Goal: Task Accomplishment & Management: Use online tool/utility

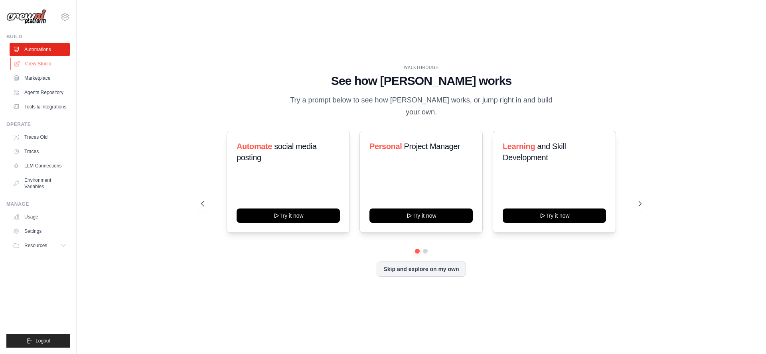
click at [30, 63] on link "Crew Studio" at bounding box center [40, 63] width 60 height 13
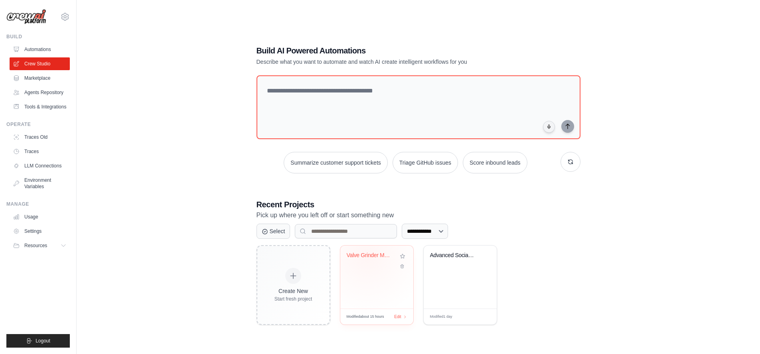
click at [367, 256] on div "Valve Grinder Machine Design Automa..." at bounding box center [371, 255] width 48 height 7
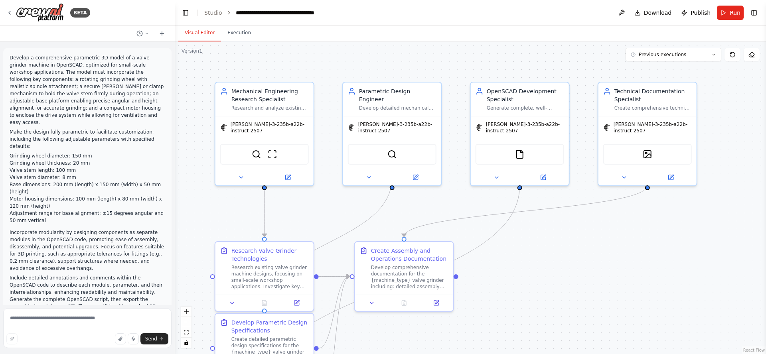
scroll to position [971, 0]
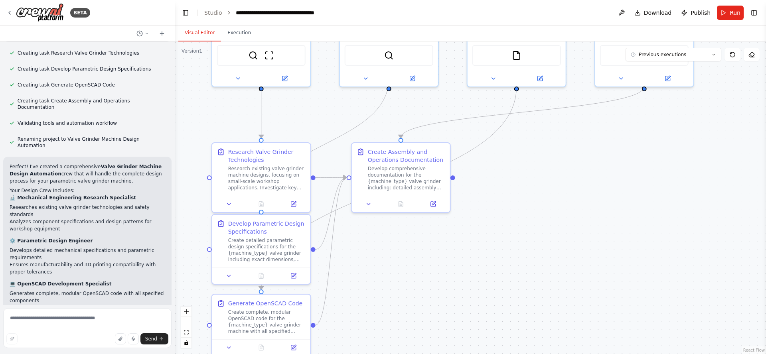
drag, startPoint x: 570, startPoint y: 273, endPoint x: 595, endPoint y: 341, distance: 72.0
click at [597, 342] on div ".deletable-edge-delete-btn { width: 20px; height: 20px; border: 0px solid #ffff…" at bounding box center [470, 198] width 591 height 313
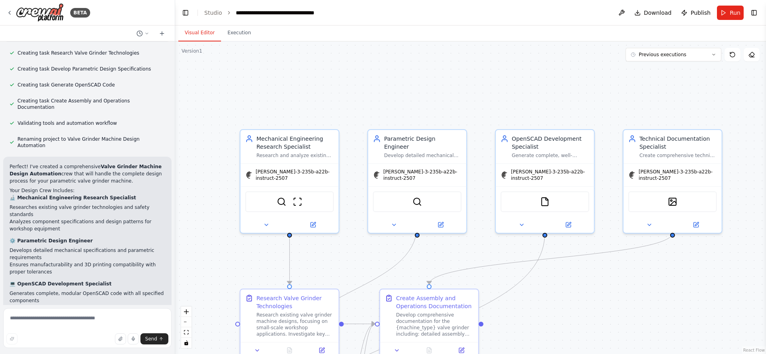
drag, startPoint x: 410, startPoint y: 95, endPoint x: 385, endPoint y: 41, distance: 59.3
click at [385, 43] on div ".deletable-edge-delete-btn { width: 20px; height: 20px; border: 0px solid #ffff…" at bounding box center [470, 198] width 591 height 313
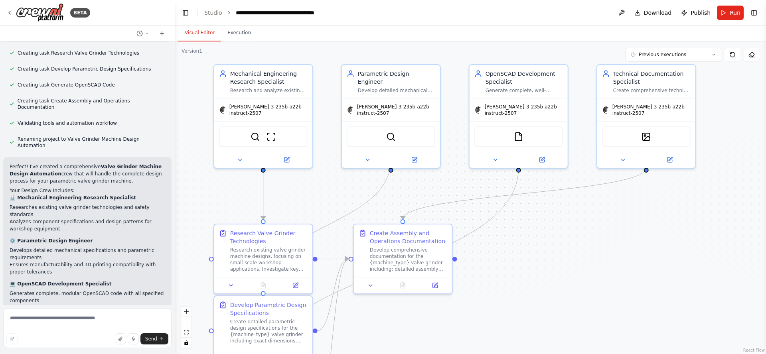
drag, startPoint x: 547, startPoint y: 294, endPoint x: 546, endPoint y: 281, distance: 12.5
click at [546, 281] on div ".deletable-edge-delete-btn { width: 20px; height: 20px; border: 0px solid #ffff…" at bounding box center [470, 198] width 591 height 313
